Goal: Contribute content

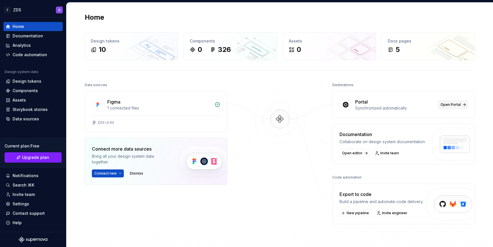
click at [448, 101] on link "Open Portal" at bounding box center [453, 105] width 30 height 8
click at [41, 32] on div "Documentation" at bounding box center [32, 35] width 59 height 9
click at [39, 37] on div "Documentation" at bounding box center [28, 36] width 31 height 6
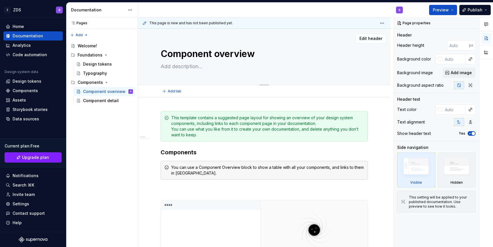
click at [209, 60] on textarea "Component overview" at bounding box center [263, 54] width 207 height 14
type textarea "*"
type textarea "A"
type textarea "*"
type textarea "Ax"
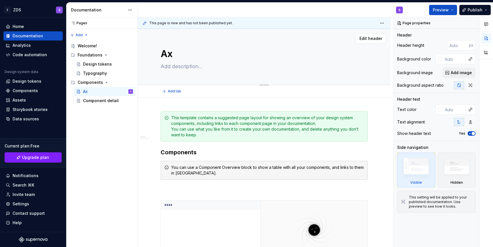
type textarea "*"
type textarea "A"
type textarea "*"
type textarea "Ac"
type textarea "*"
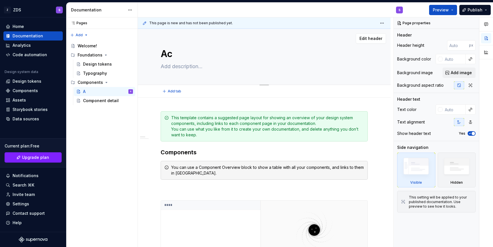
type textarea "Act"
type textarea "*"
type textarea "Acti"
type textarea "*"
type textarea "Actio"
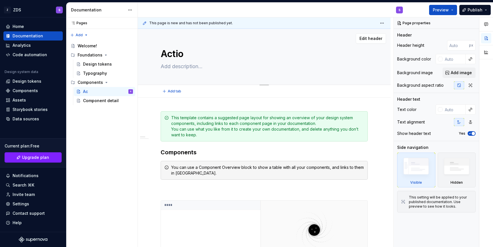
type textarea "*"
type textarea "Action"
type textarea "*"
type textarea "Action"
type textarea "*"
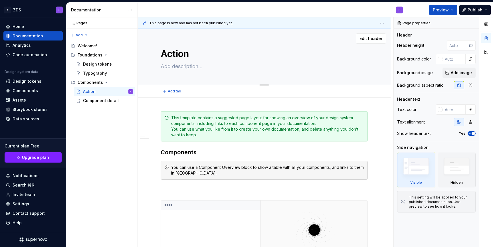
type textarea "Action F"
type textarea "*"
type textarea "Action Fi"
type textarea "*"
type textarea "Action Fie"
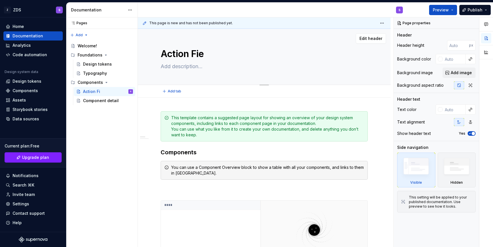
type textarea "*"
type textarea "Action Fiel"
type textarea "*"
type textarea "Action Field"
type textarea "*"
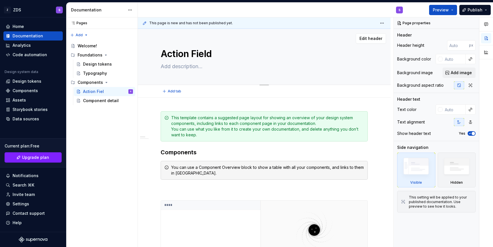
type textarea "Action Fields"
type textarea "*"
type textarea "Action Field"
type textarea "*"
type textarea "Action Field"
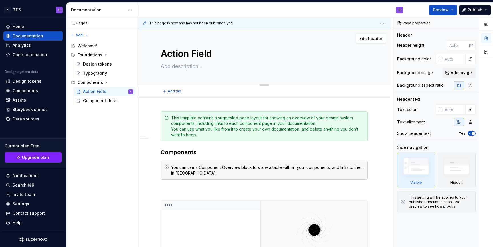
click at [210, 51] on textarea "Action Field" at bounding box center [263, 54] width 207 height 14
type textarea "*"
type textarea "Action Fields"
type textarea "*"
type textarea "Action Fields"
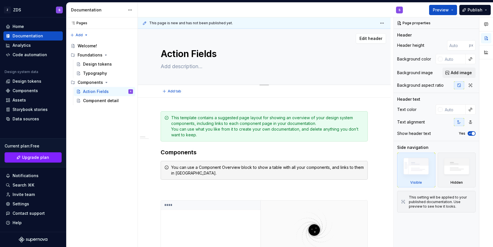
click at [193, 64] on textarea at bounding box center [263, 66] width 207 height 9
paste textarea "Action fields are an extension of the fields component where users may input te…"
type textarea "*"
type textarea "Action fields are an extension of the fields component where users may input te…"
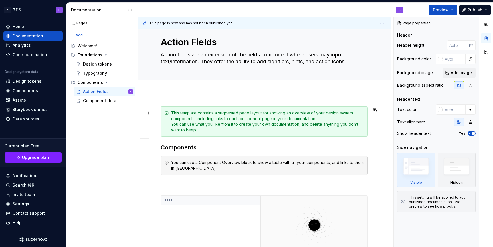
scroll to position [15, 0]
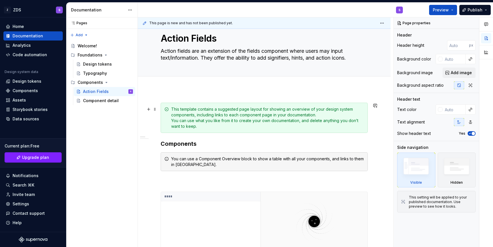
type textarea "*"
type textarea "Action fields are an extension of the fields component where users may input te…"
click at [231, 113] on div "This template contains a suggested page layout for showing an overview of your …" at bounding box center [267, 117] width 193 height 23
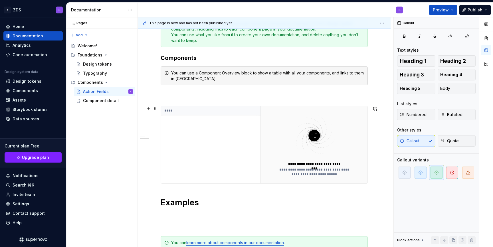
scroll to position [103, 0]
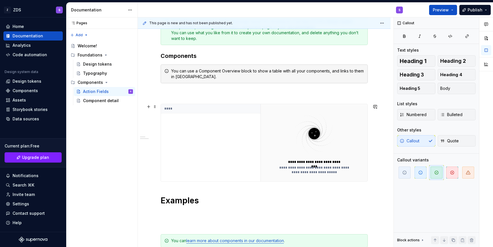
click at [288, 142] on img at bounding box center [314, 133] width 74 height 45
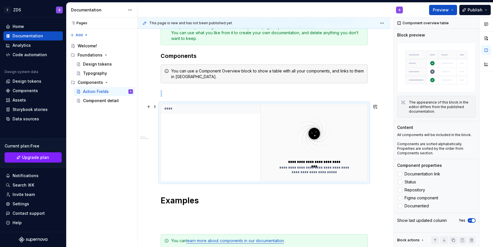
click at [284, 142] on img at bounding box center [314, 133] width 74 height 45
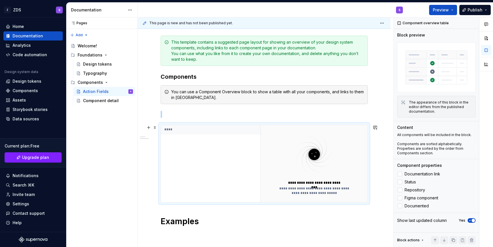
scroll to position [78, 0]
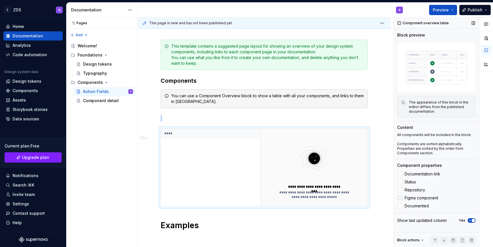
click at [422, 198] on span "Figma component" at bounding box center [422, 198] width 34 height 5
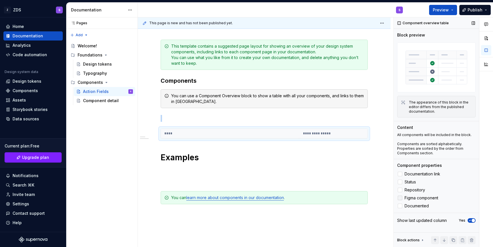
click at [422, 198] on span "Figma component" at bounding box center [422, 198] width 34 height 5
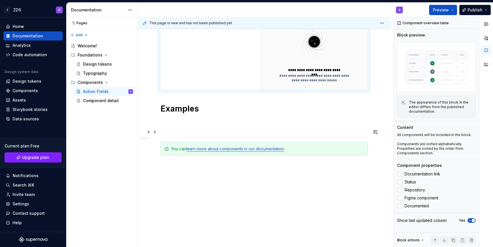
scroll to position [195, 0]
click at [281, 151] on div "You can learn more about components in our documentation ." at bounding box center [267, 149] width 193 height 6
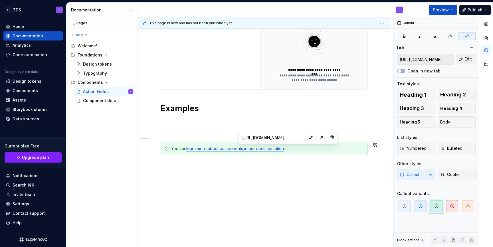
click at [278, 136] on input "[URL][DOMAIN_NAME]" at bounding box center [272, 137] width 64 height 10
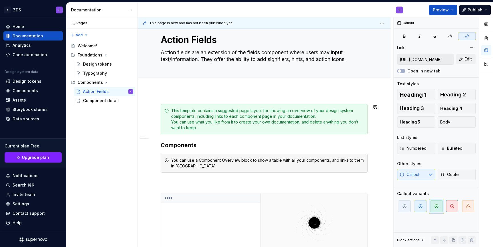
scroll to position [0, 0]
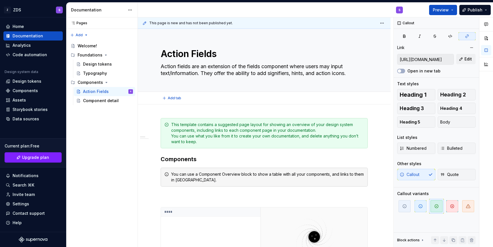
click at [168, 99] on span "Add tab" at bounding box center [174, 98] width 13 height 5
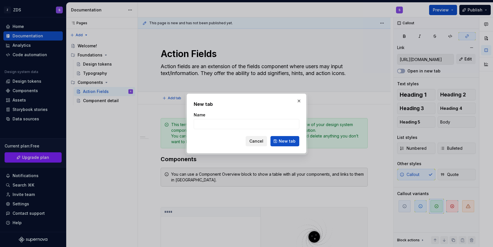
click at [260, 142] on span "Cancel" at bounding box center [256, 141] width 14 height 6
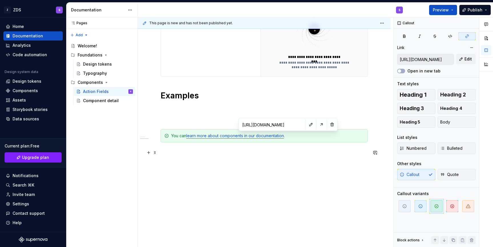
scroll to position [107, 0]
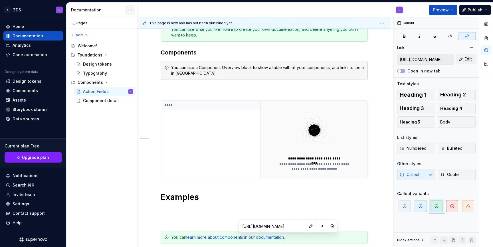
click at [127, 8] on html "Z ZDS S Home Documentation Analytics Code automation Design system data Design …" at bounding box center [246, 123] width 493 height 247
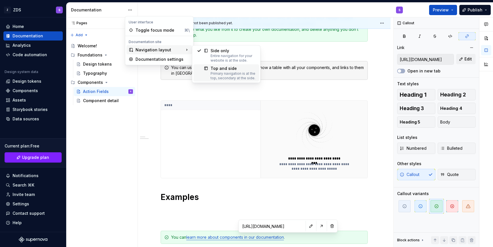
click at [211, 68] on div "Top and side" at bounding box center [233, 69] width 45 height 6
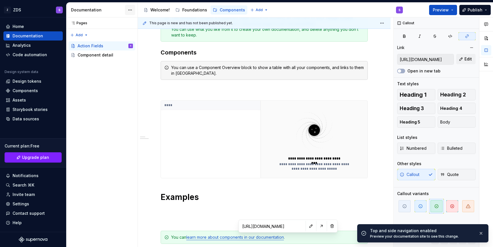
click at [131, 13] on html "Z ZDS S Home Documentation Analytics Code automation Design system data Design …" at bounding box center [246, 123] width 493 height 247
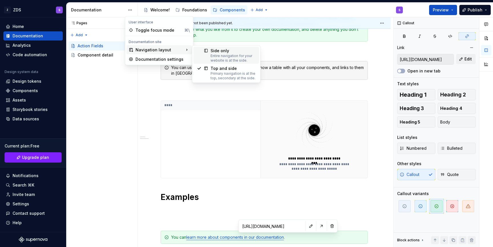
click at [225, 50] on div "Side only" at bounding box center [233, 51] width 45 height 6
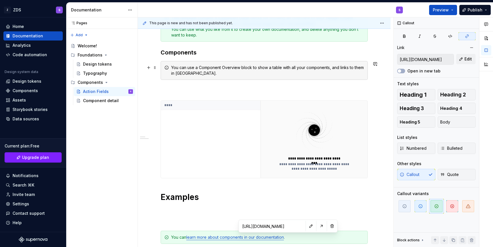
scroll to position [0, 0]
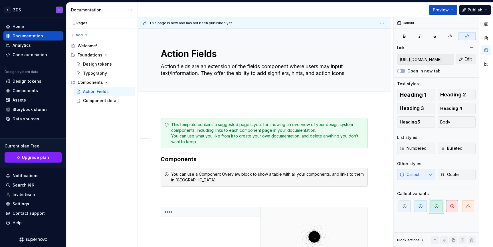
type textarea "*"
